Goal: Use online tool/utility

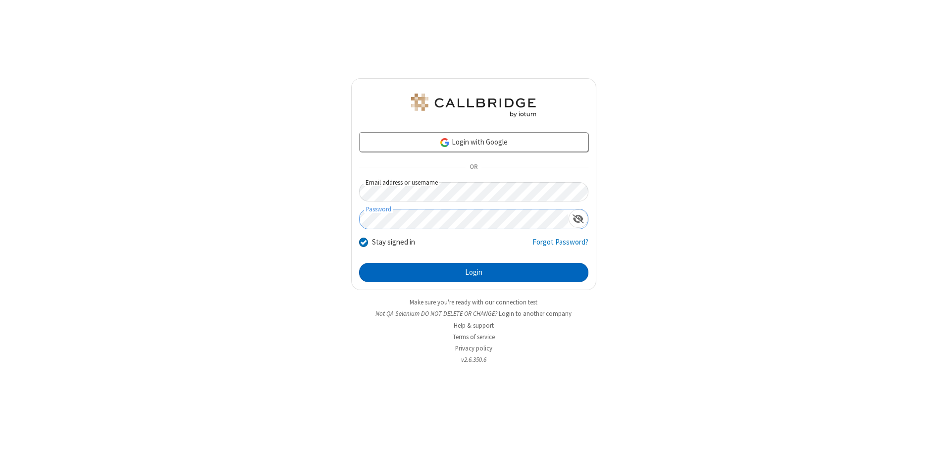
click at [474, 272] on button "Login" at bounding box center [473, 273] width 229 height 20
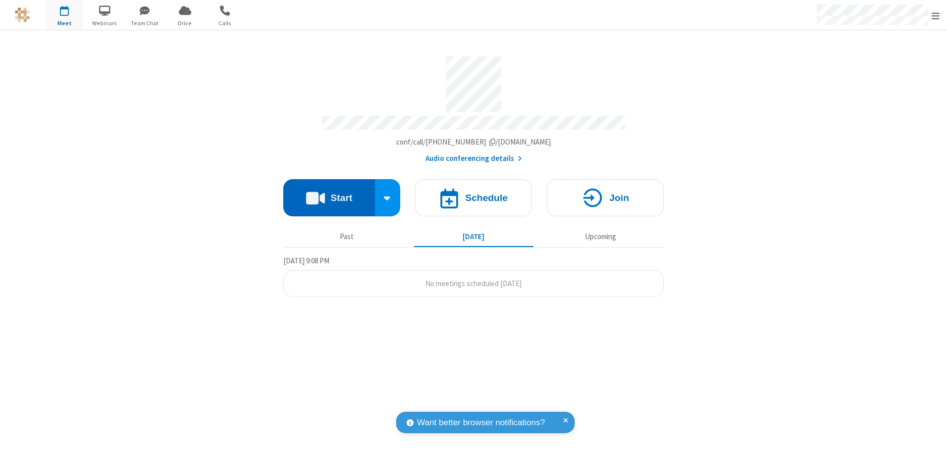
click at [329, 194] on button "Start" at bounding box center [329, 197] width 92 height 37
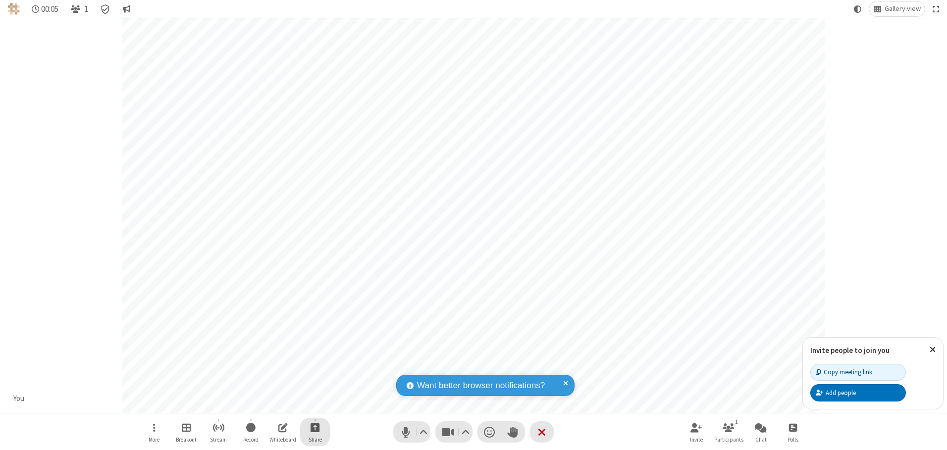
click at [315, 428] on span "Start sharing" at bounding box center [315, 428] width 9 height 12
click at [275, 404] on span "Share my screen" at bounding box center [274, 404] width 11 height 8
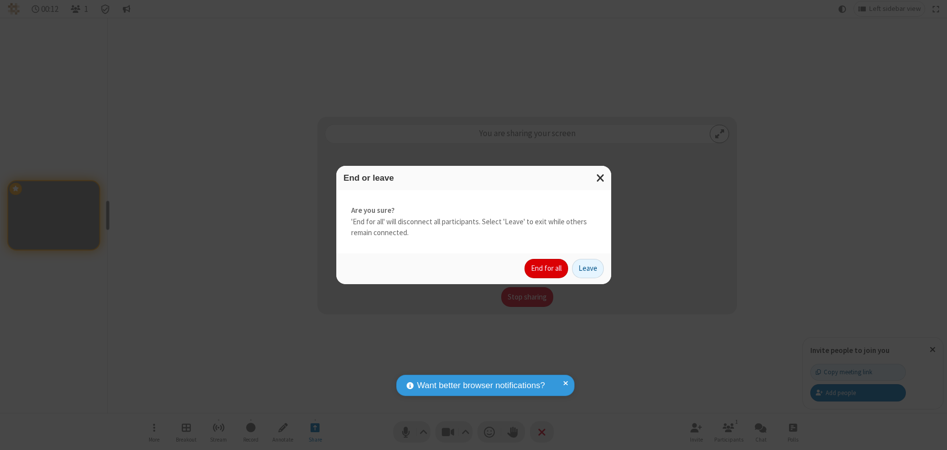
click at [547, 269] on button "End for all" at bounding box center [547, 269] width 44 height 20
